Goal: Task Accomplishment & Management: Use online tool/utility

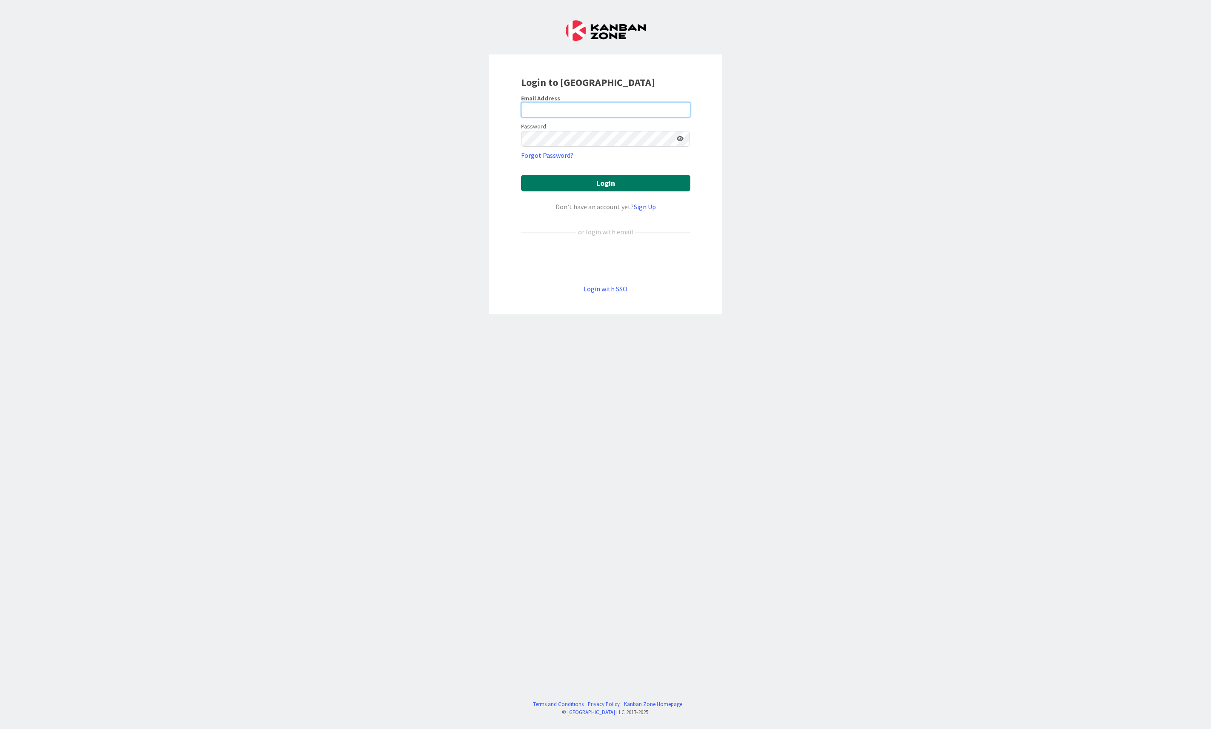
type input "[EMAIL_ADDRESS][DOMAIN_NAME]"
click at [639, 179] on button "Login" at bounding box center [605, 183] width 169 height 17
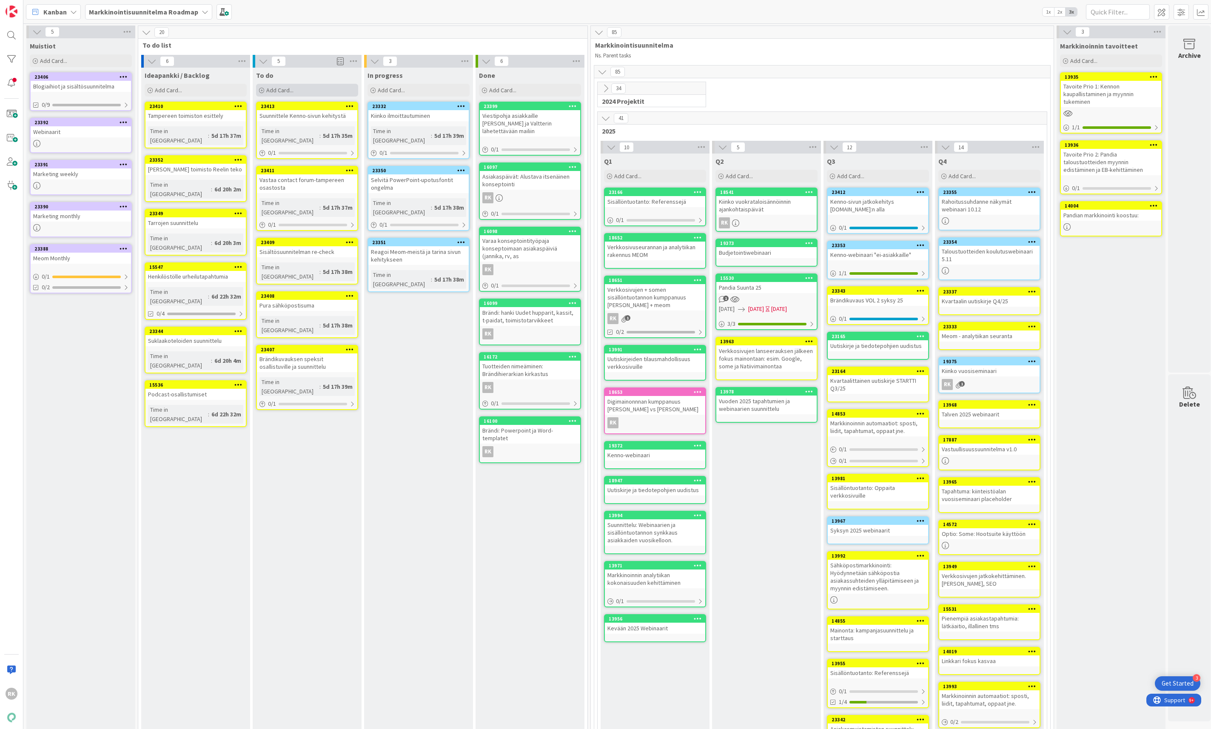
click at [277, 92] on span "Add Card..." at bounding box center [279, 90] width 27 height 8
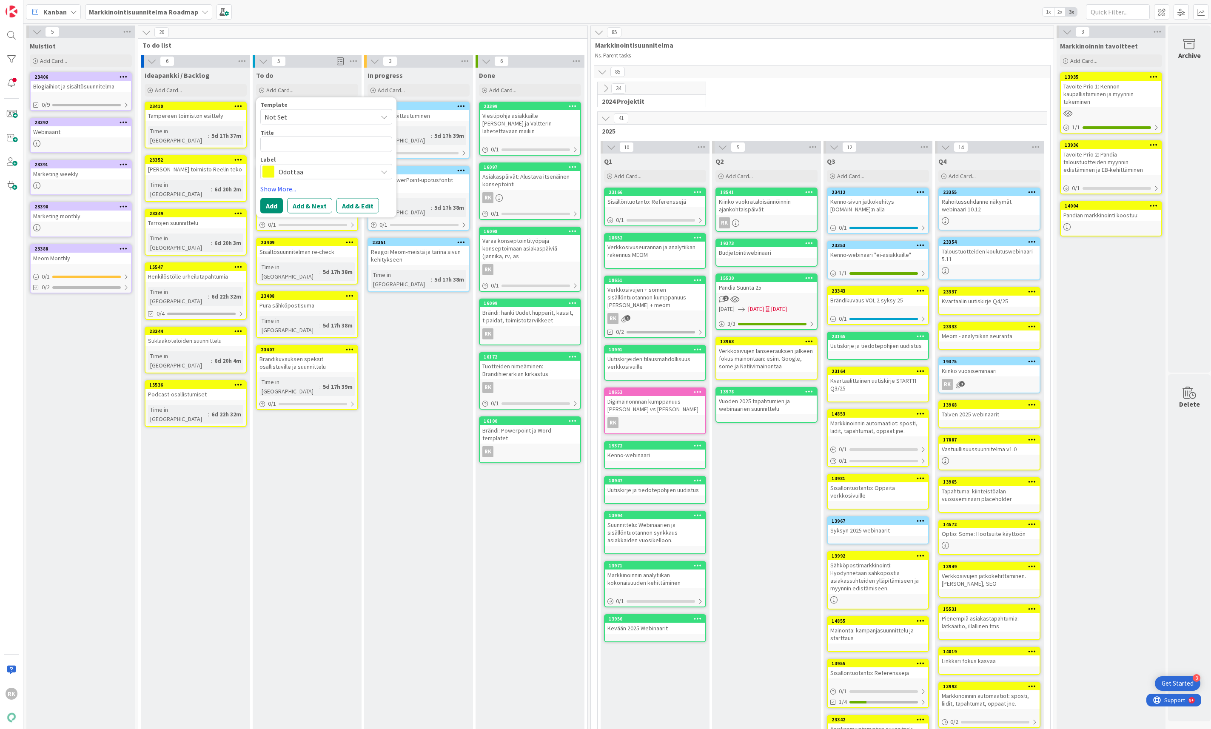
type textarea "x"
type textarea "K"
type textarea "x"
type textarea "Ke"
type textarea "x"
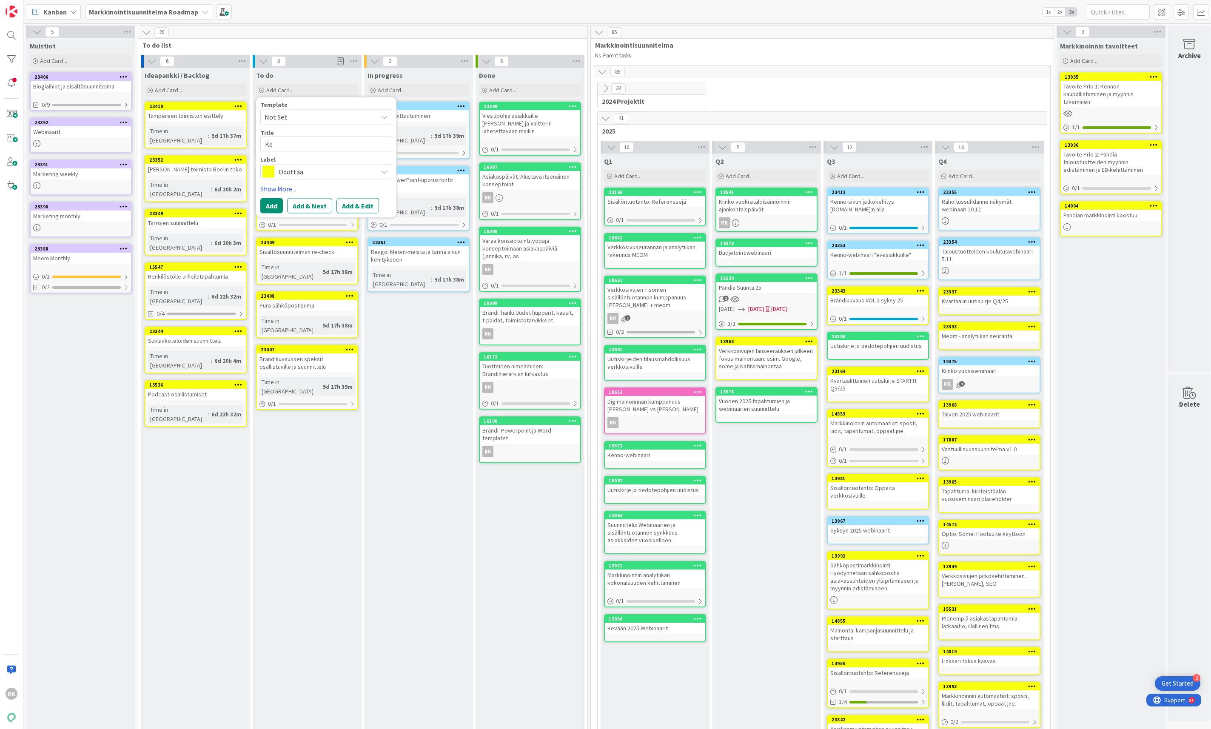
type textarea "[PERSON_NAME]"
type textarea "x"
type textarea "Kenn"
type textarea "x"
type textarea "Kenno"
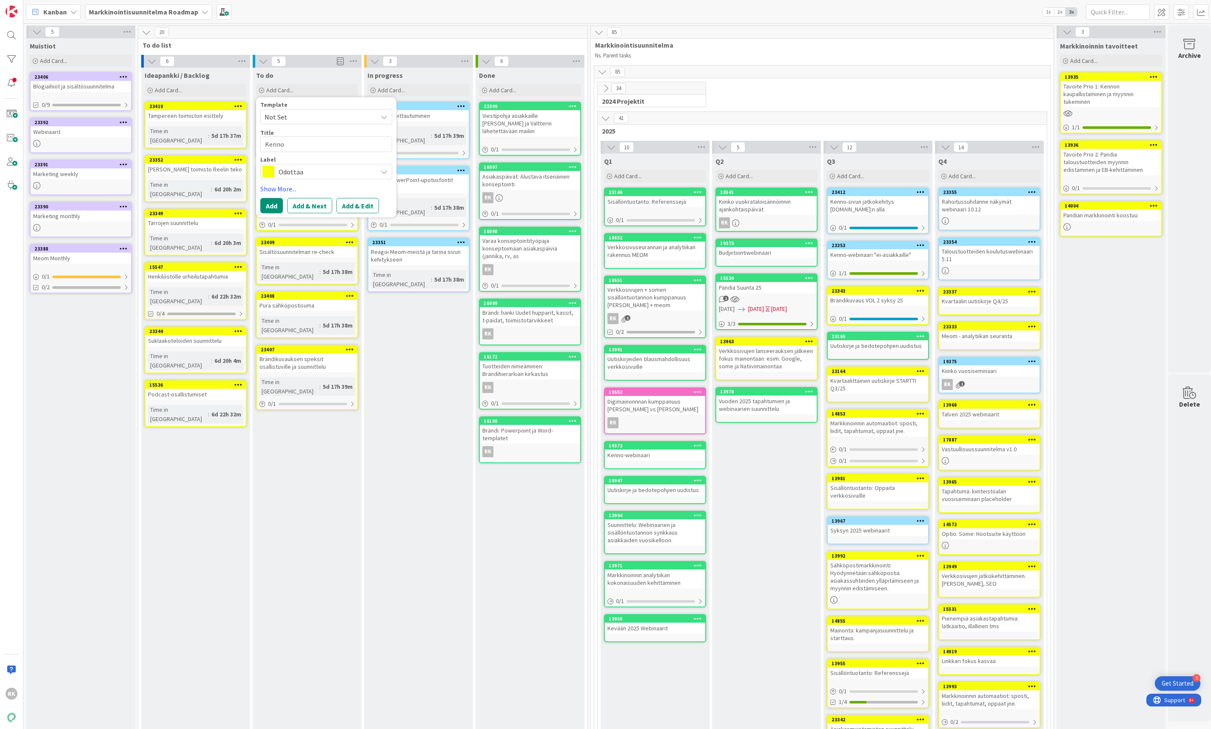
type textarea "x"
type textarea "Kenno-"
type textarea "x"
type textarea "Kenno-w"
type textarea "x"
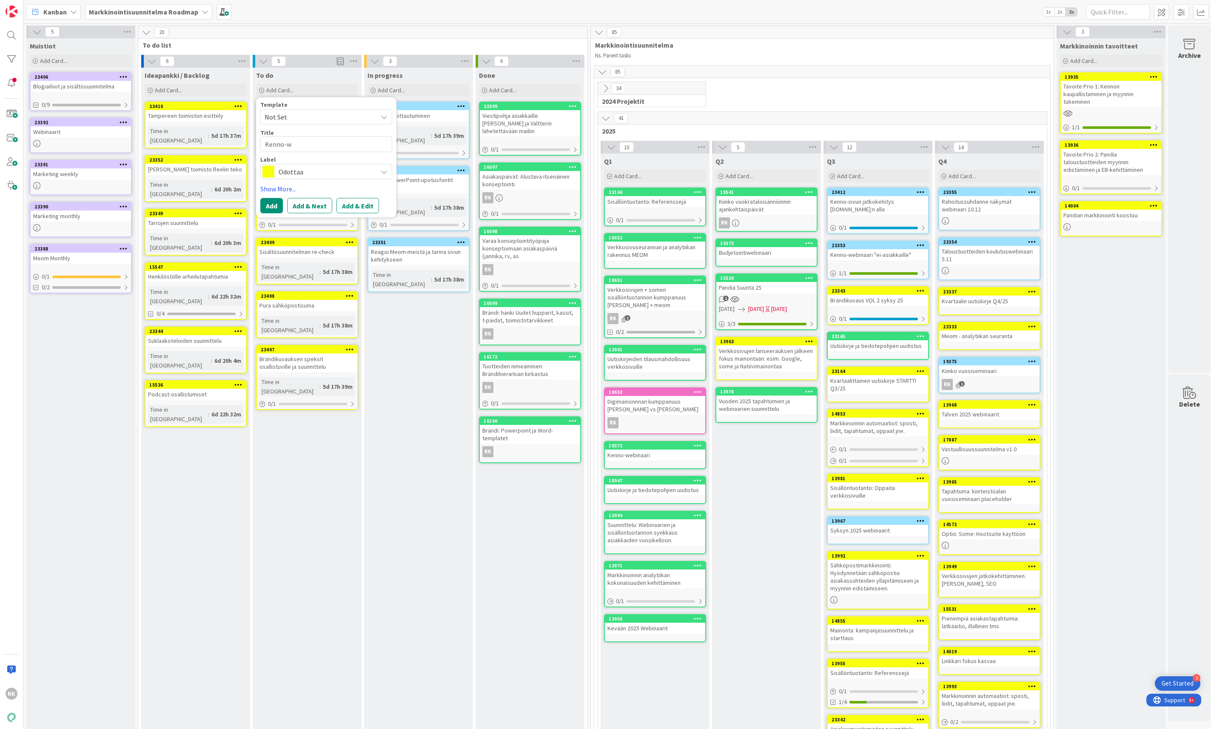
type textarea "Kenno-we"
type textarea "x"
type textarea "Kenno-web"
type textarea "x"
type textarea "Kenno-webi"
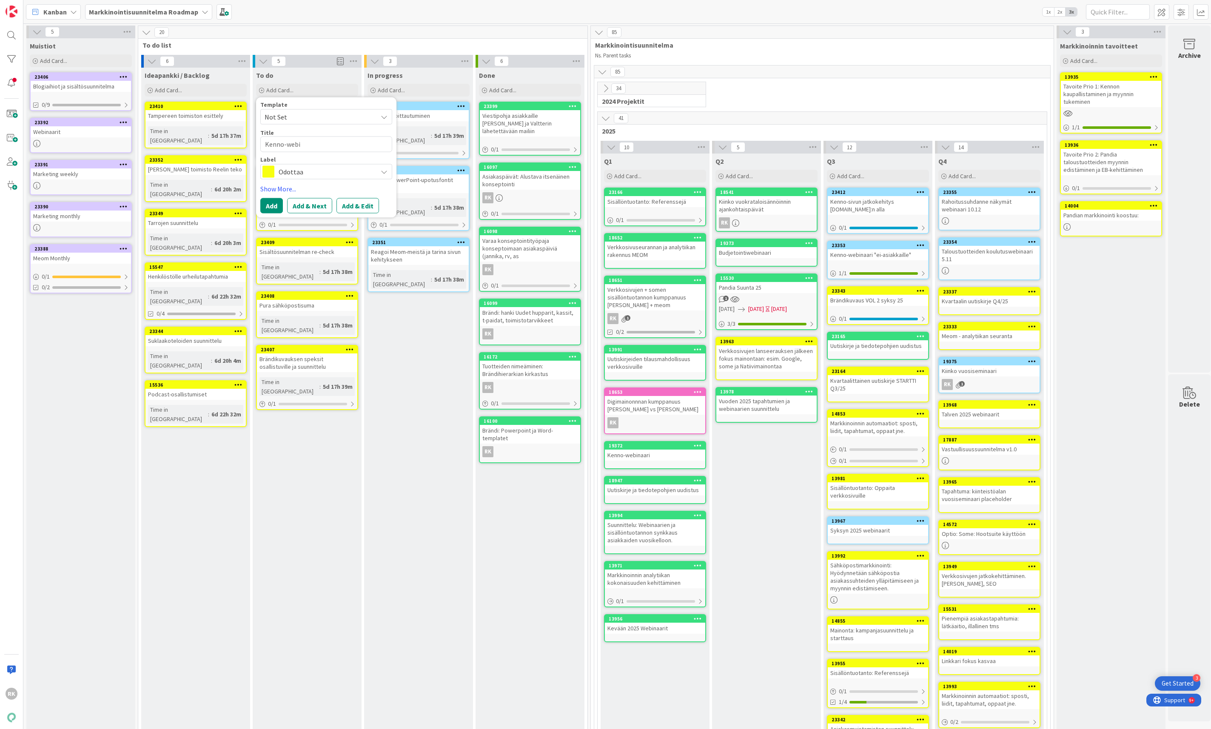
type textarea "x"
type textarea "Kenno-webin"
type textarea "x"
type textarea "Kenno-webina"
type textarea "x"
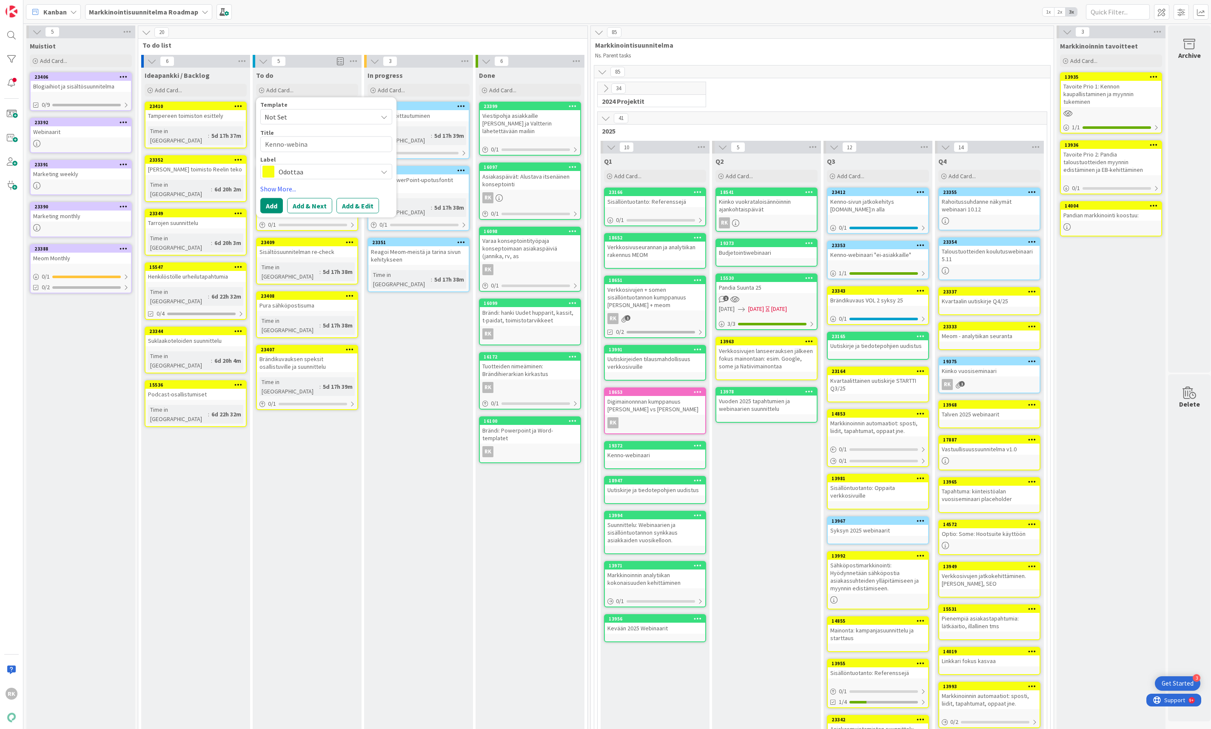
type textarea "Kenno-webinaa"
type textarea "x"
type textarea "Kenno-webinaar"
type textarea "x"
type textarea "Kenno-webinaari"
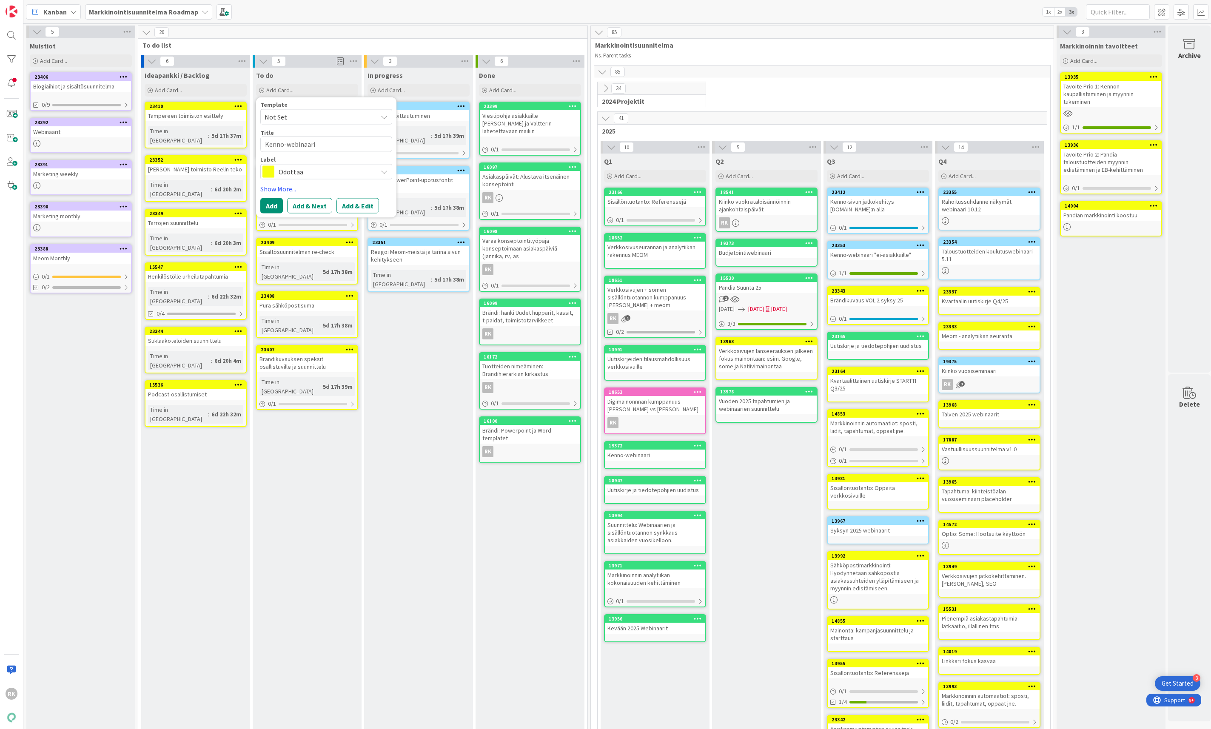
type textarea "x"
type textarea "Kenno-webinaarin"
type textarea "x"
type textarea "Kenno-webinaarin"
type textarea "x"
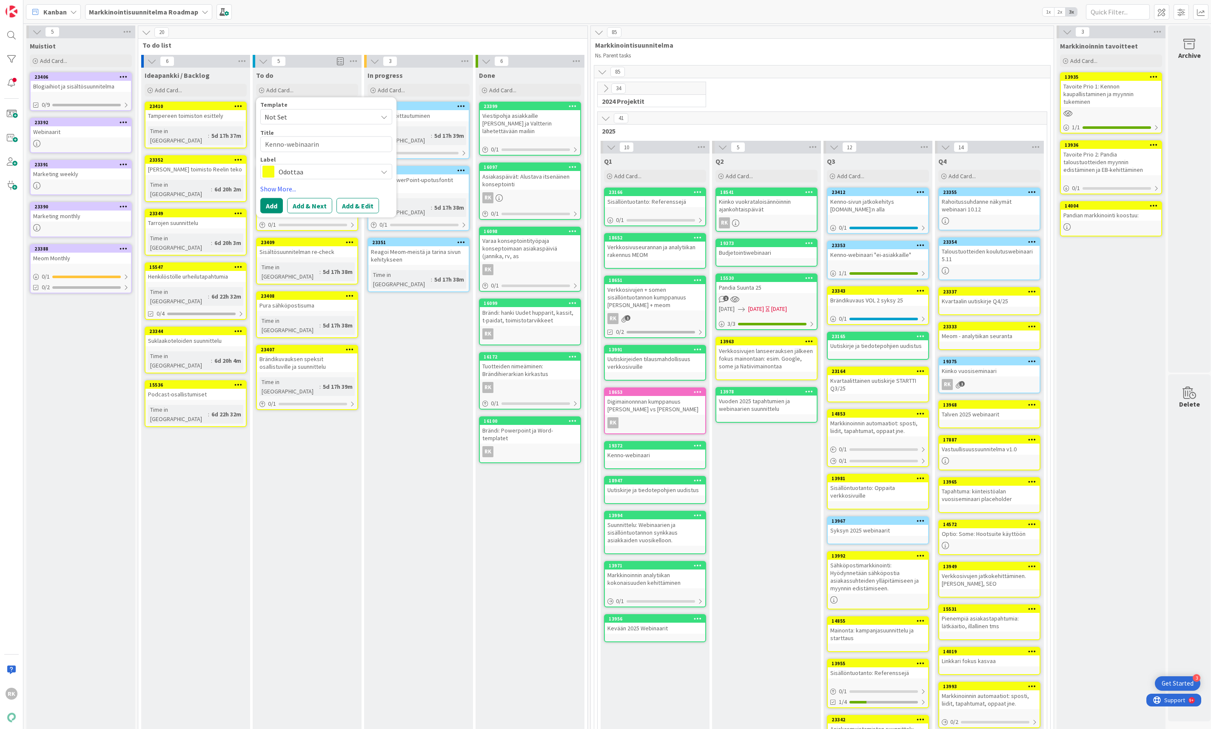
type textarea "Kenno-webinaarin m"
type textarea "x"
type textarea "Kenno-webinaarin ma"
type textarea "x"
type textarea "Kenno-webinaarin mat"
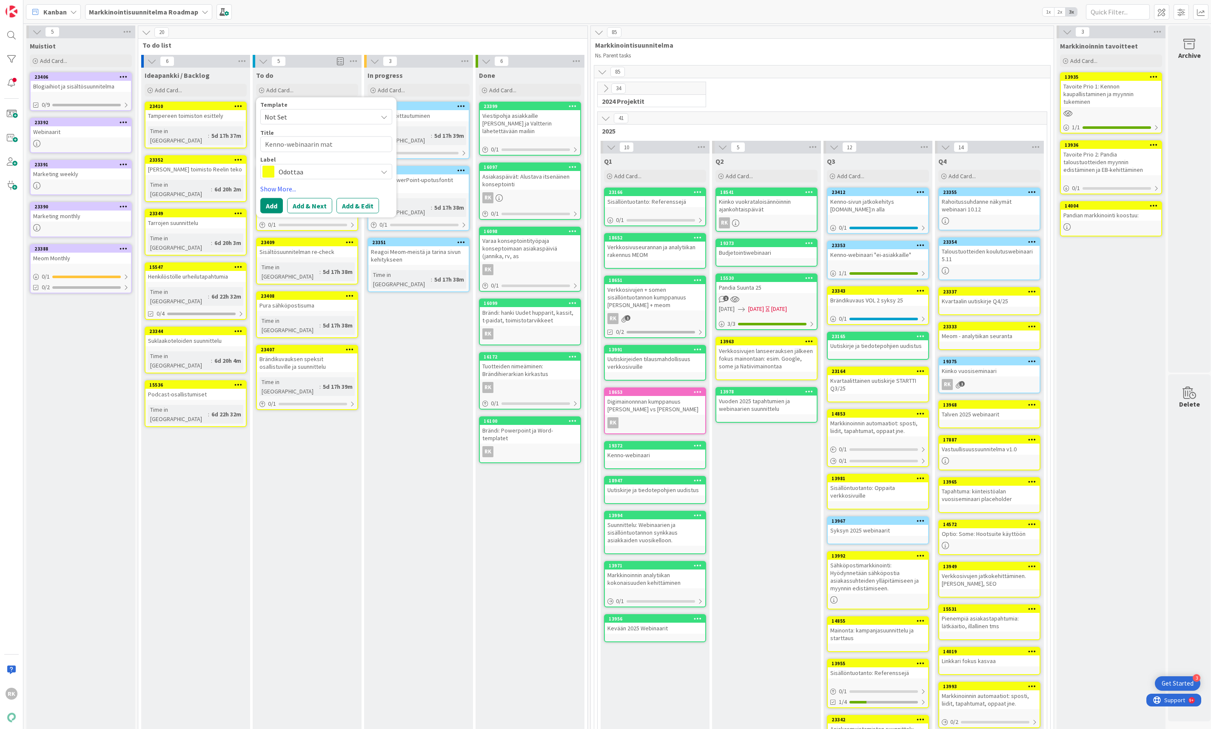
type textarea "x"
type textarea "Kenno-webinaarin mats"
type textarea "x"
type textarea "Kenno-webinaarin matsk"
type textarea "x"
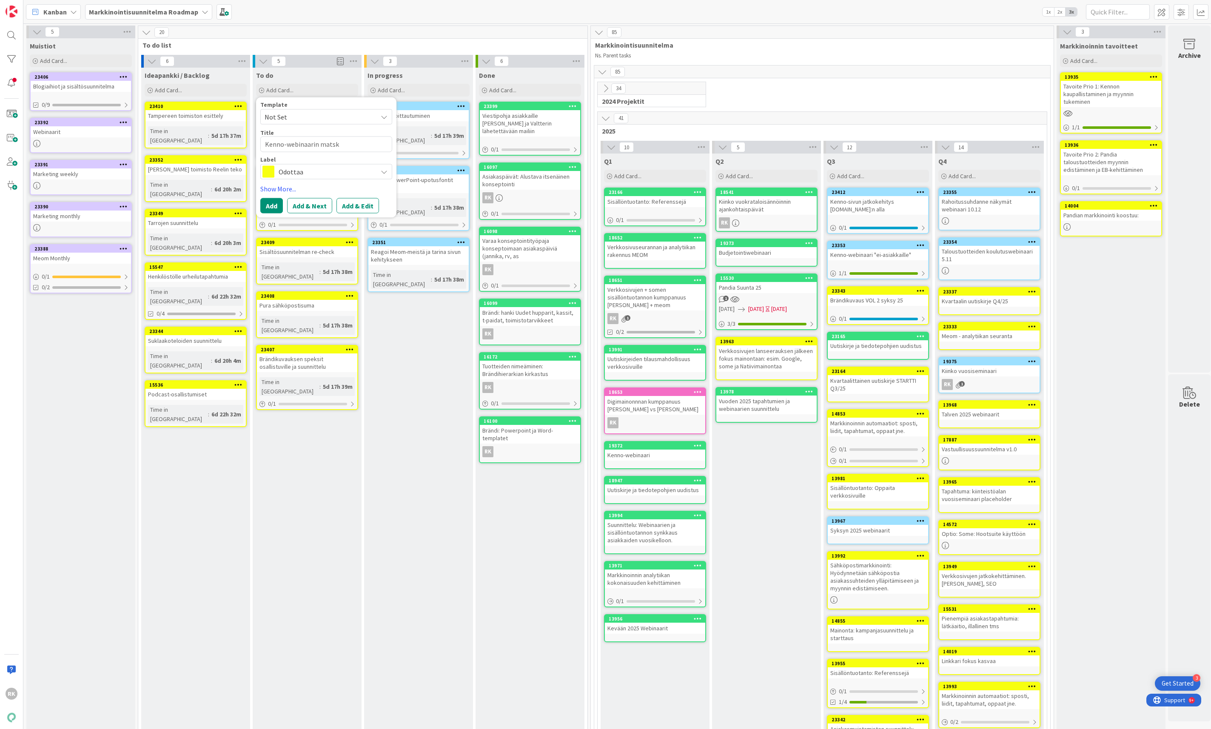
type textarea "Kenno-webinaarin matsku"
type textarea "x"
type textarea "Kenno-webinaarin matskuj"
type textarea "x"
type textarea "Kenno-webinaarin matskuje"
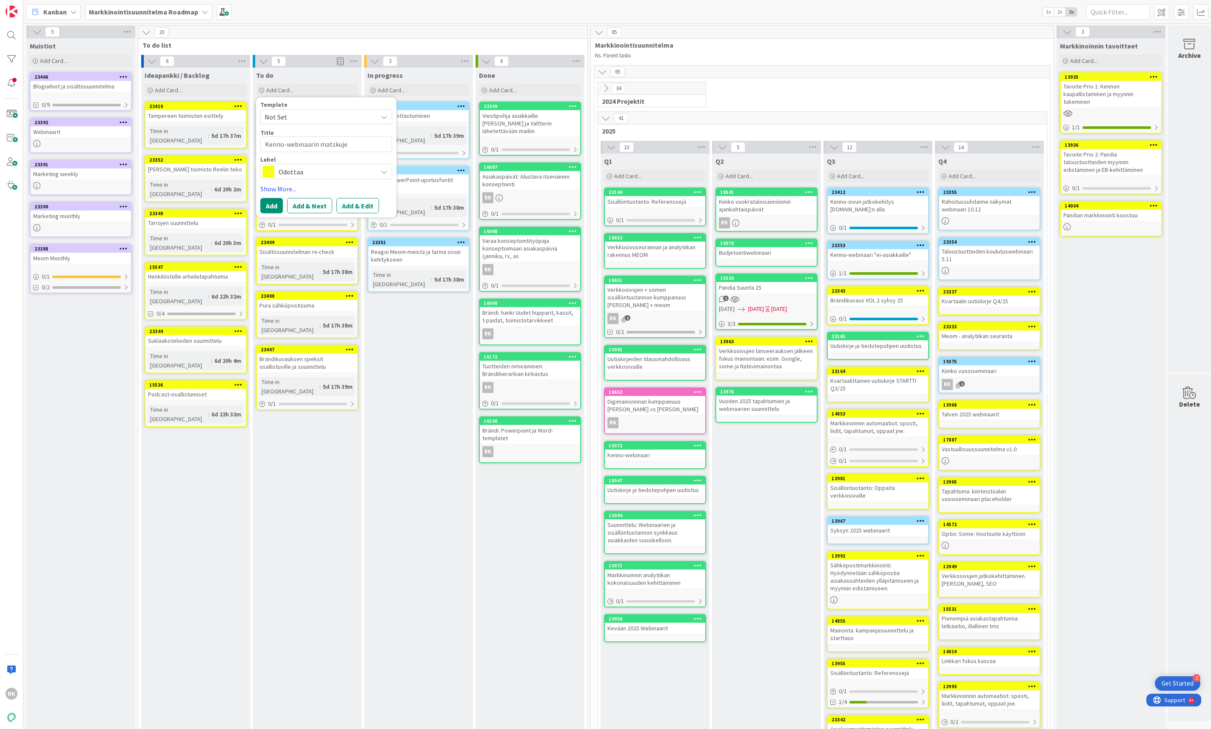
type textarea "x"
type textarea "Kenno-webinaarin matskujen"
type textarea "x"
type textarea "Kenno-webinaarin matskujen"
type textarea "x"
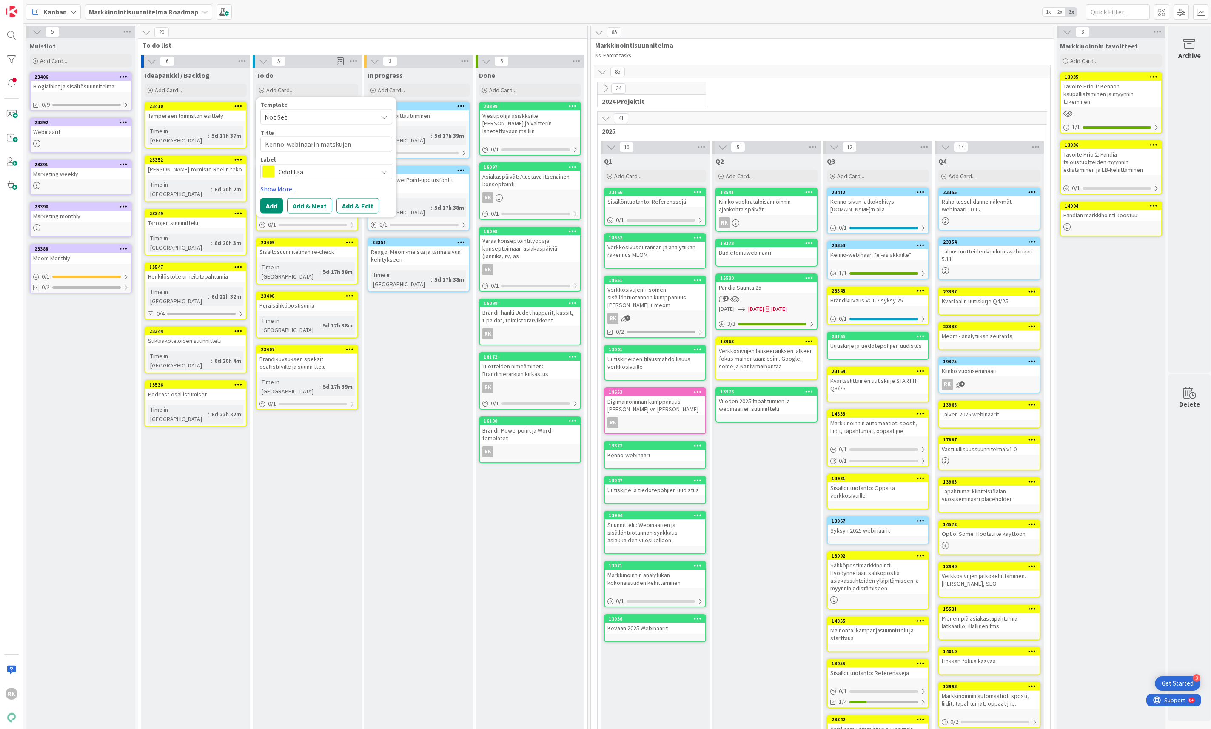
type textarea "Kenno-webinaarin matskujen t"
type textarea "x"
type textarea "Kenno-webinaarin matskujen te"
type textarea "x"
type textarea "Kenno-webinaarin matskujen tek"
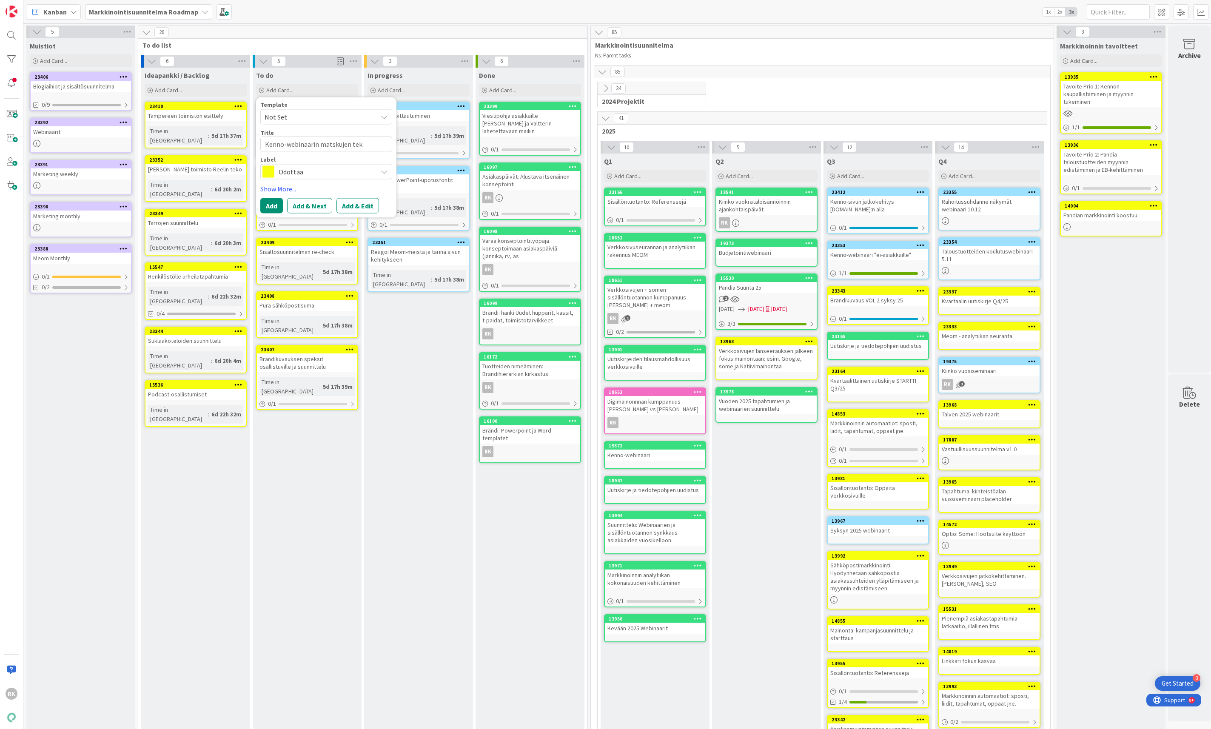
type textarea "x"
type textarea "Kenno-webinaarin matskujen teke"
type textarea "x"
type textarea "Kenno-webinaarin matskujen tekem"
type textarea "x"
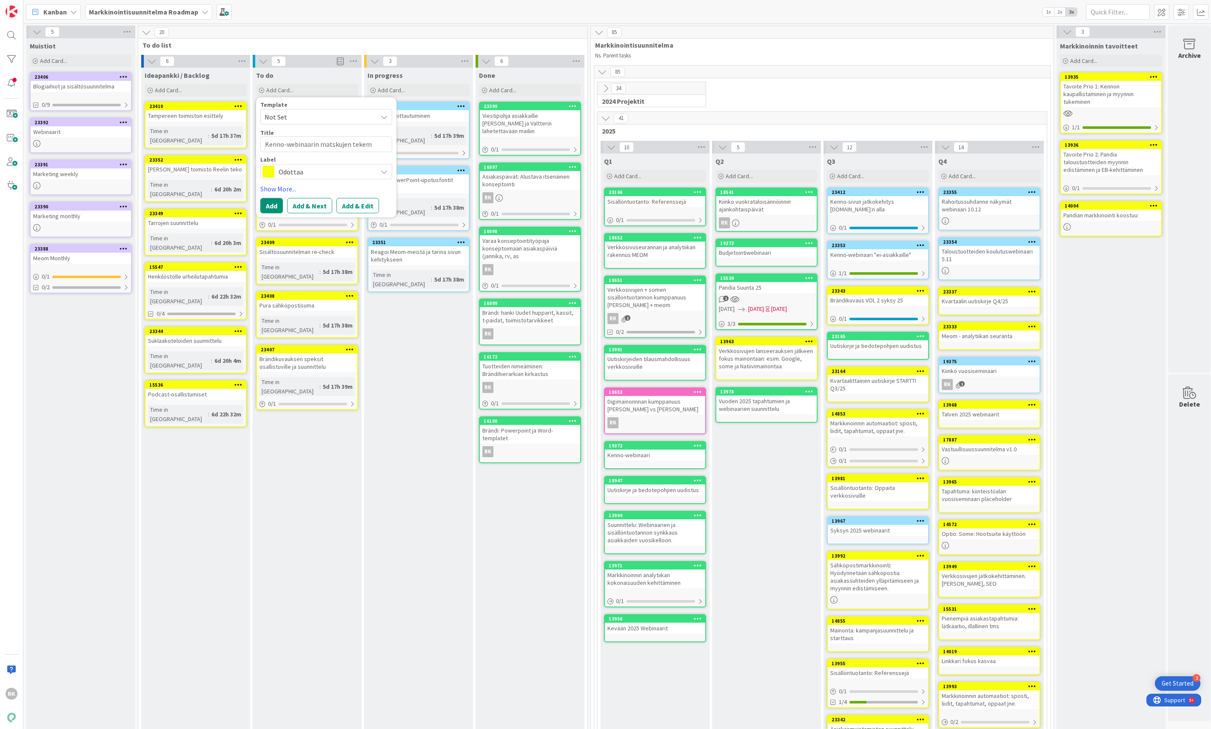
type textarea "Kenno-webinaarin matskujen tekemi"
type textarea "x"
type textarea "Kenno-webinaarin matskujen tekemin"
type textarea "x"
type textarea "Kenno-webinaarin matskujen tekemine"
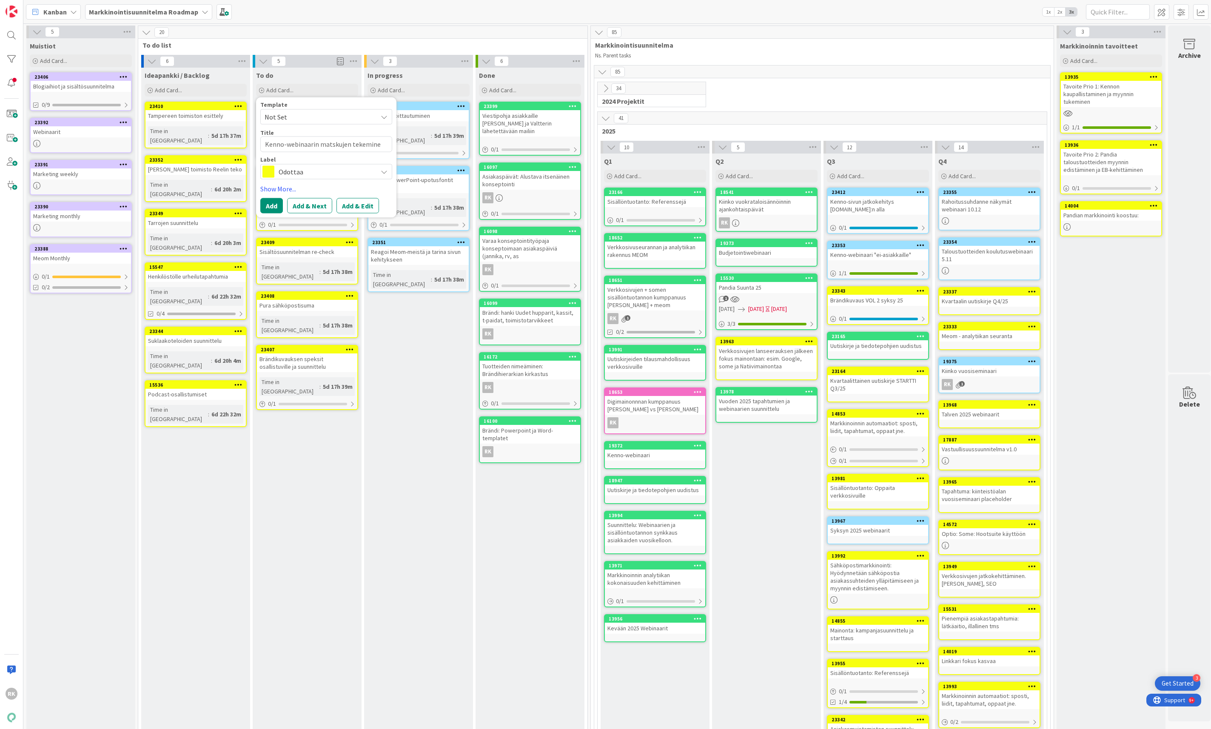
type textarea "x"
type textarea "Kenno-webinaarin matskujen tekeminen"
click at [353, 206] on button "Add & Edit" at bounding box center [358, 205] width 43 height 15
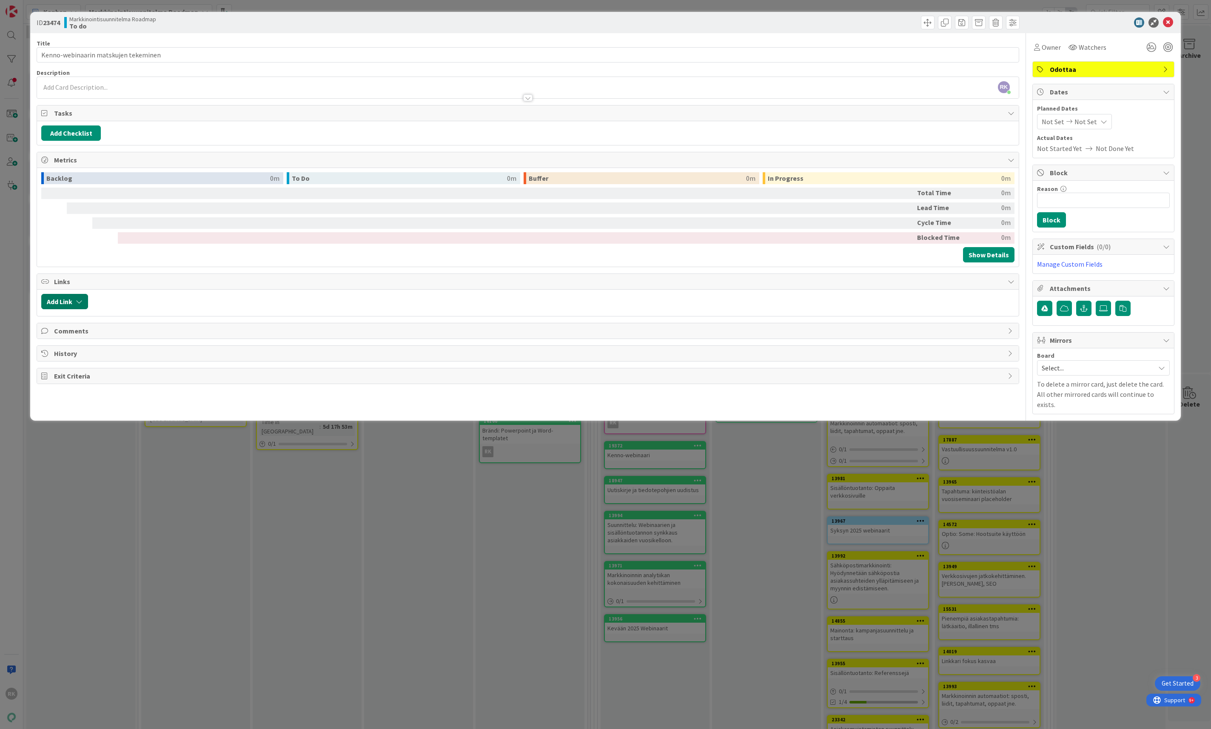
click at [66, 309] on button "Add Link" at bounding box center [64, 301] width 47 height 15
click at [90, 382] on div at bounding box center [105, 374] width 119 height 15
type input "ei"
click at [105, 420] on span "Kenno-webinaari "" at bounding box center [97, 419] width 54 height 9
click at [126, 352] on div "Select..." at bounding box center [105, 353] width 60 height 15
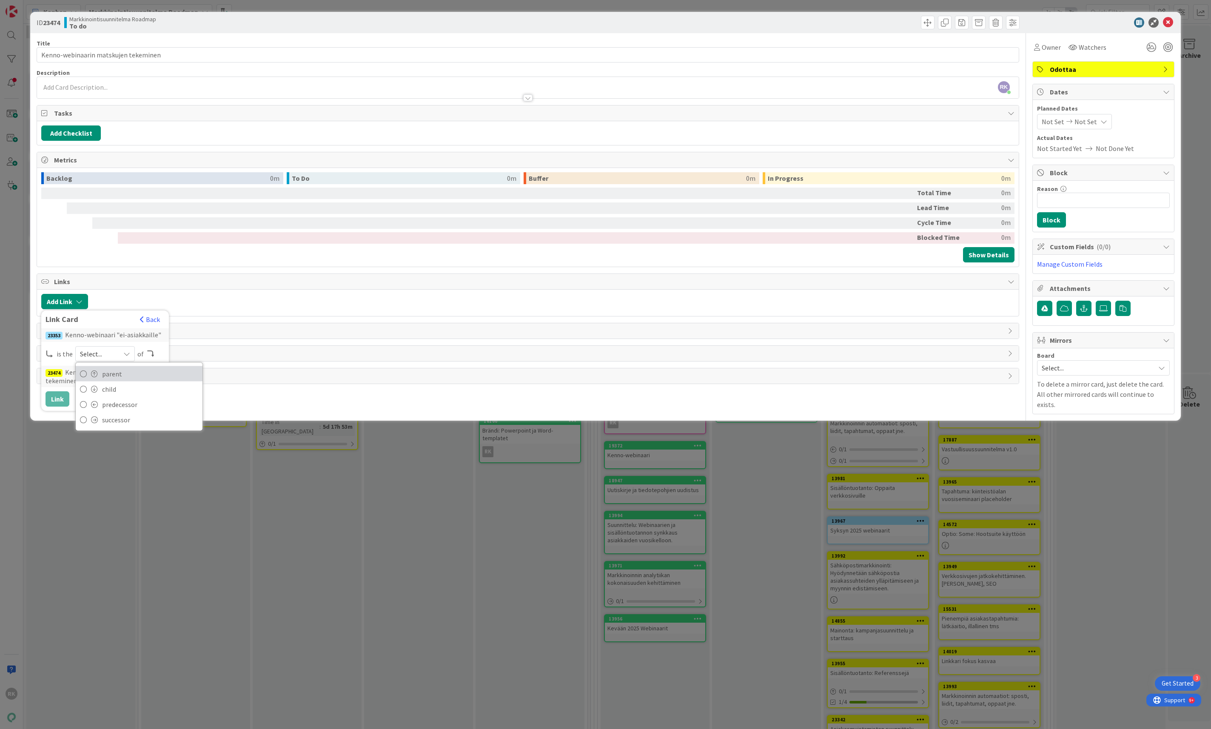
click at [107, 380] on span "parent" at bounding box center [150, 374] width 96 height 13
click at [60, 406] on button "Link" at bounding box center [58, 398] width 24 height 15
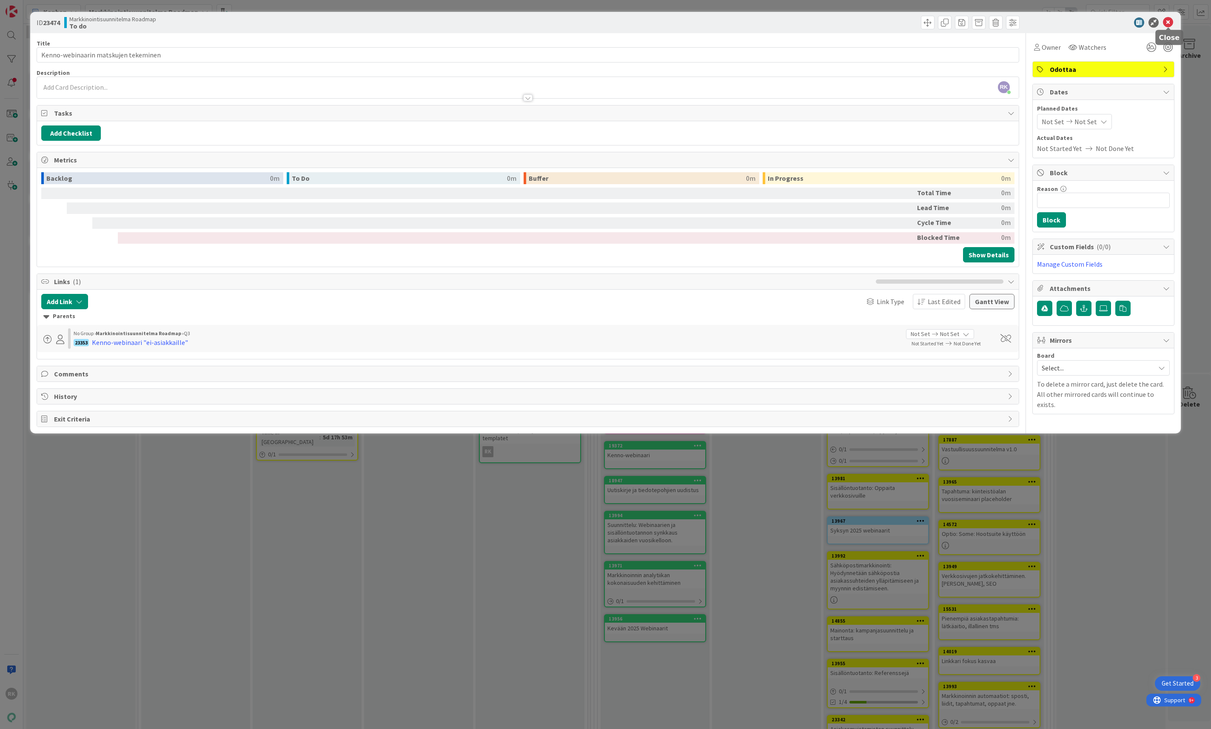
click at [908, 22] on icon at bounding box center [1168, 22] width 10 height 10
